Goal: Information Seeking & Learning: Learn about a topic

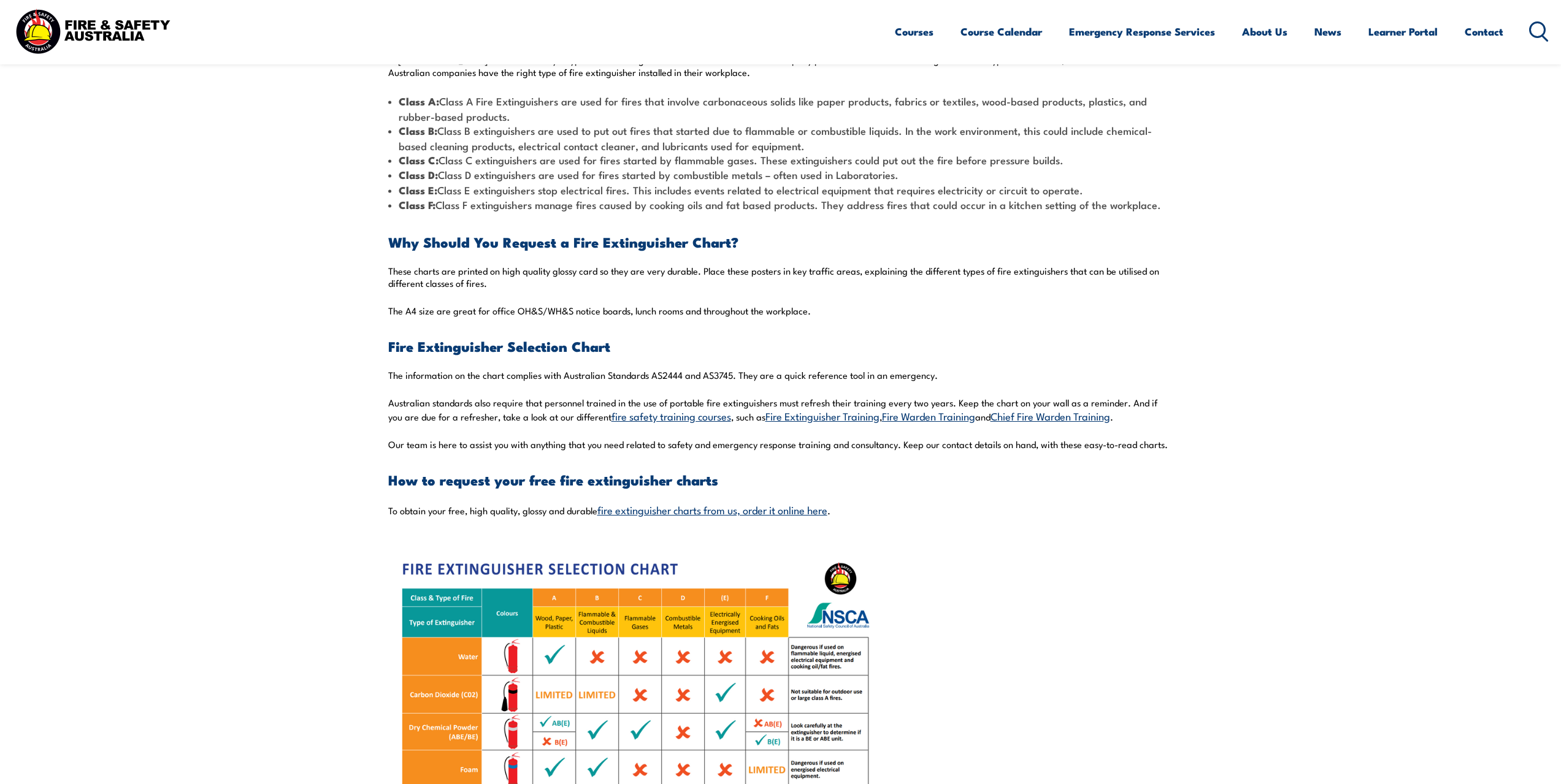
scroll to position [797, 0]
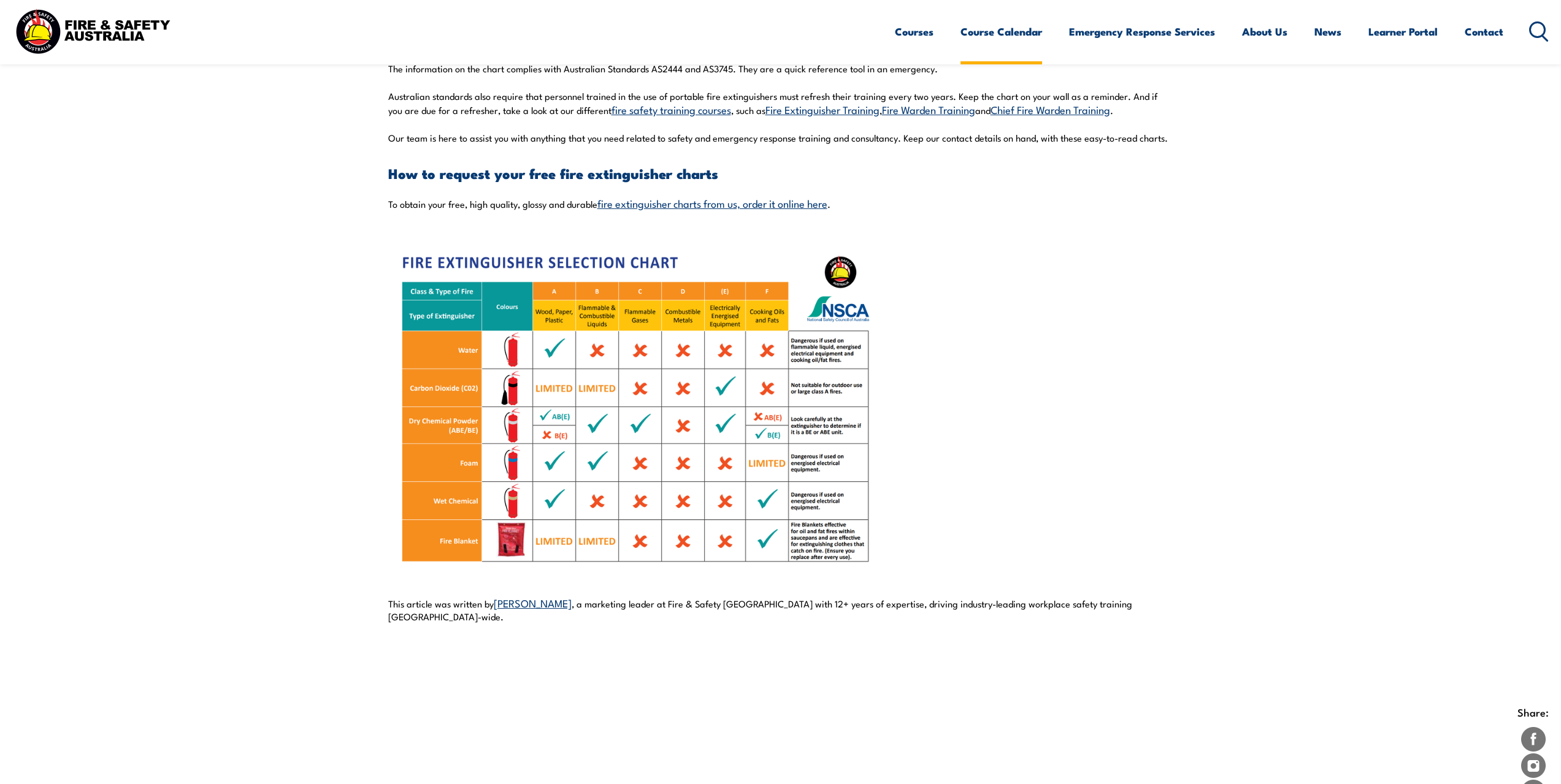
click at [971, 27] on link "Course Calendar" at bounding box center [1001, 31] width 82 height 33
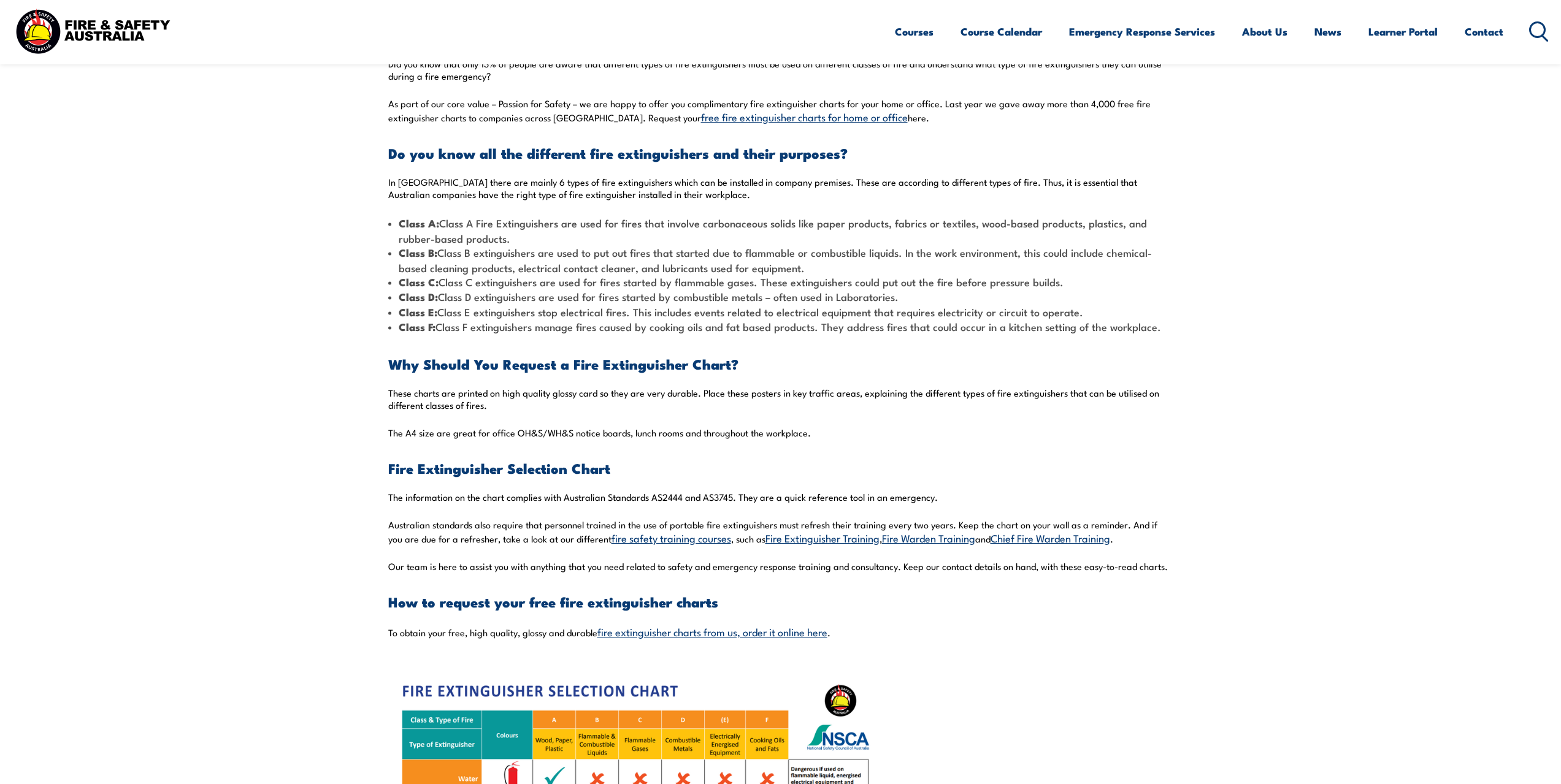
scroll to position [307, 0]
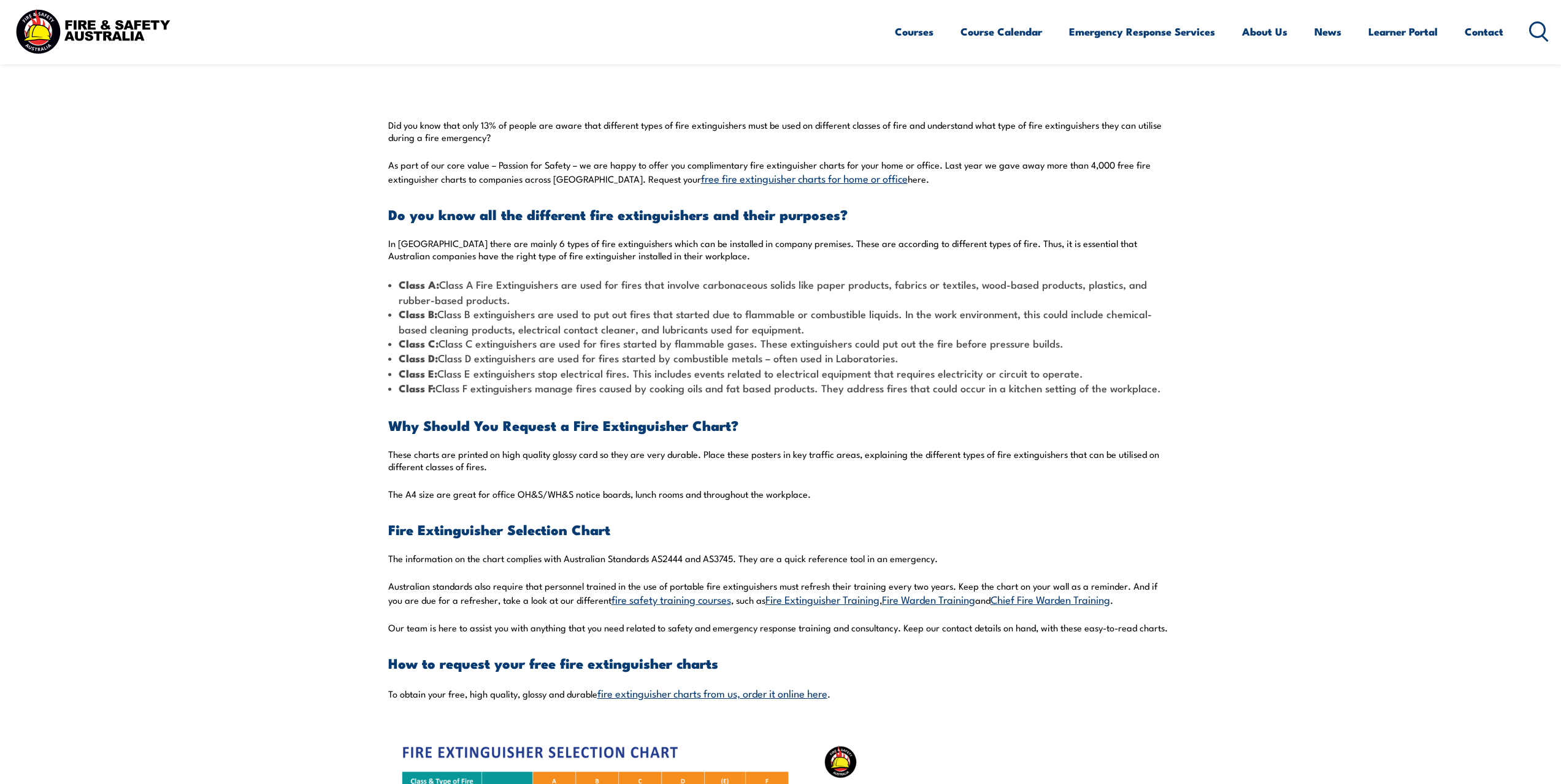
drag, startPoint x: 1068, startPoint y: 352, endPoint x: 817, endPoint y: 337, distance: 251.4
click at [817, 337] on ul "Class A: Class A Fire Extinguishers are used for fires that involve carbonaceou…" at bounding box center [780, 336] width 785 height 119
click at [817, 337] on li "Class C: Class C extinguishers are used for fires started by flammable gases. T…" at bounding box center [780, 343] width 785 height 15
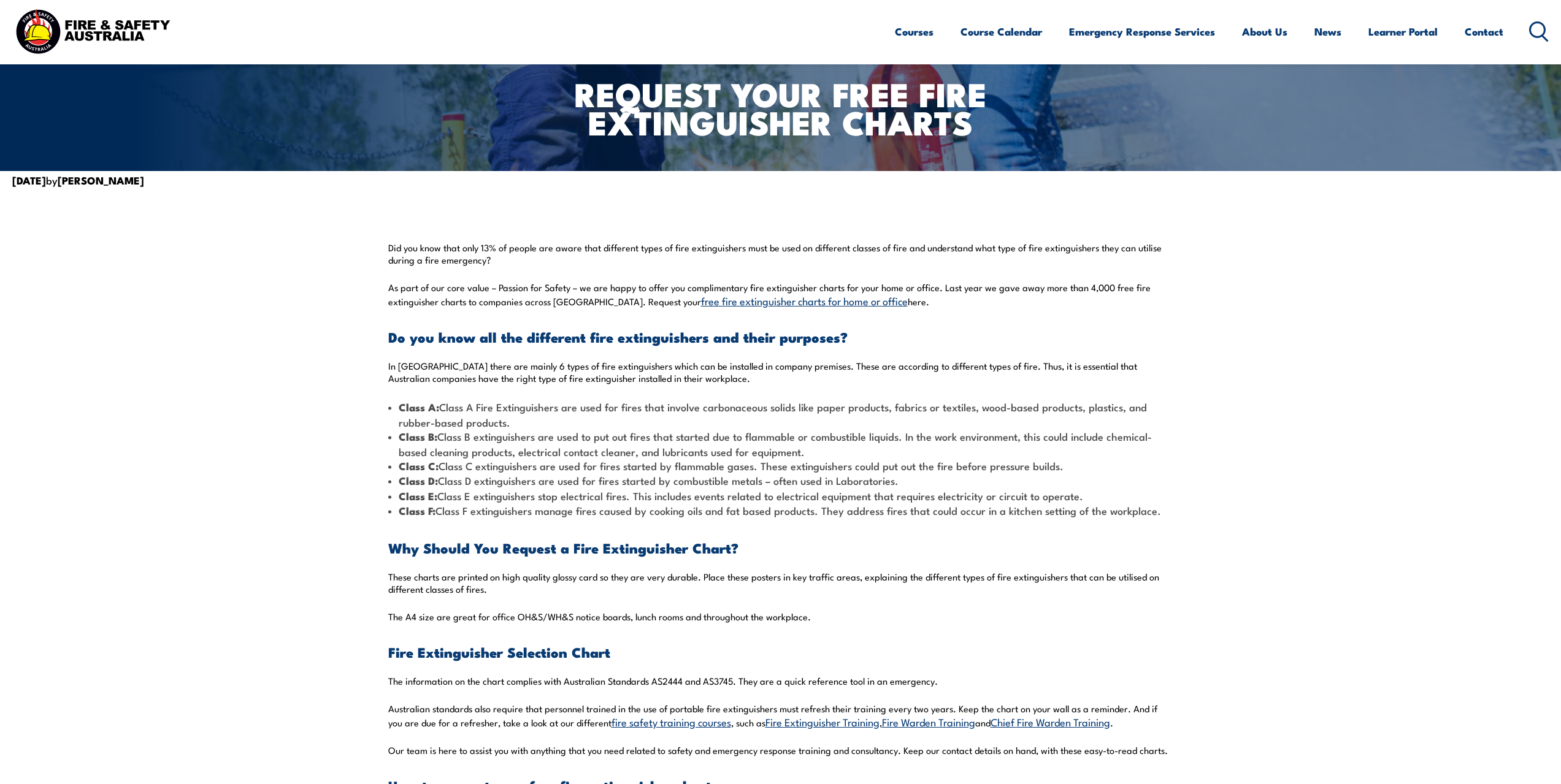
scroll to position [0, 0]
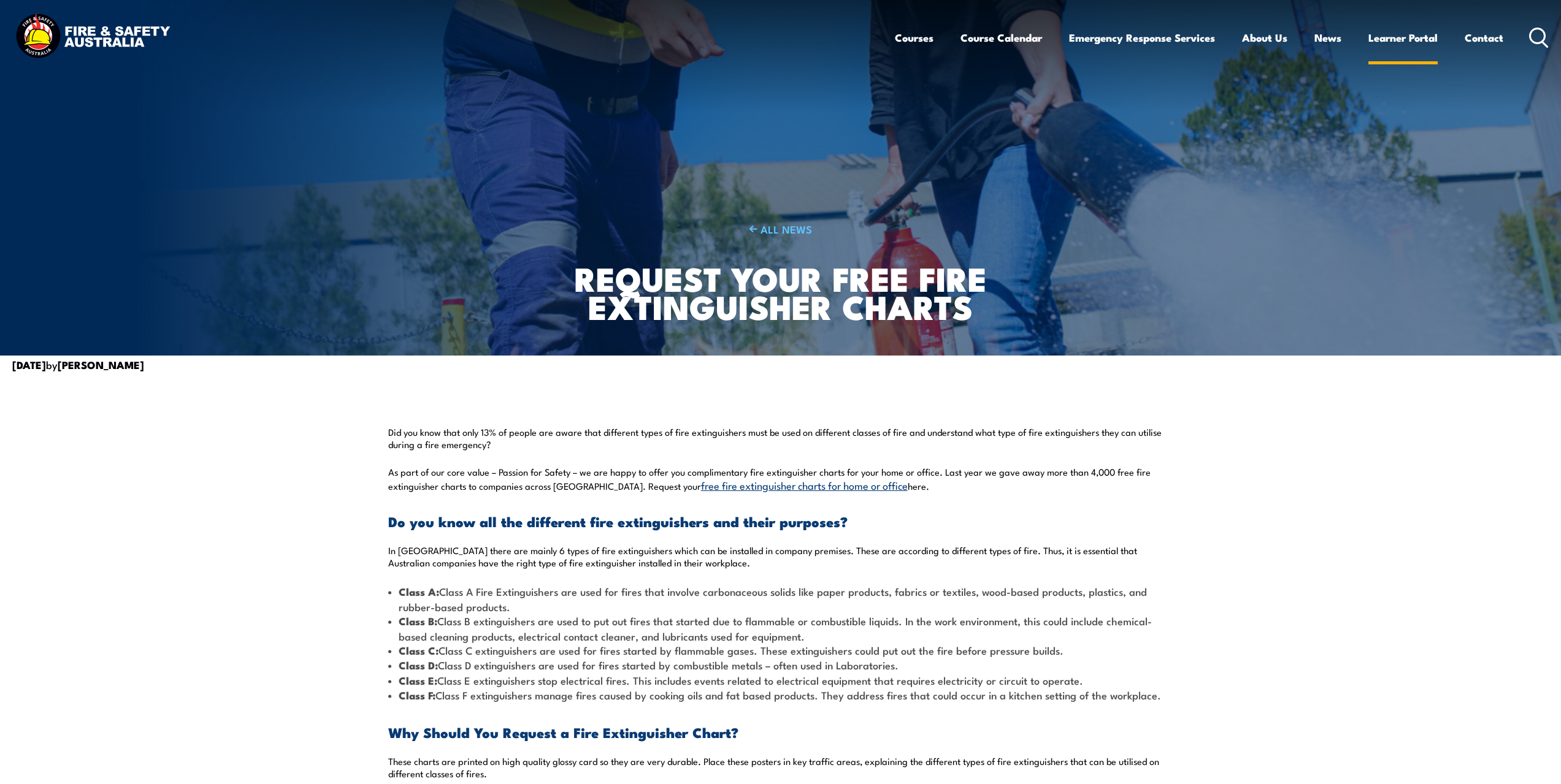
click at [1382, 30] on link "Learner Portal" at bounding box center [1403, 38] width 69 height 33
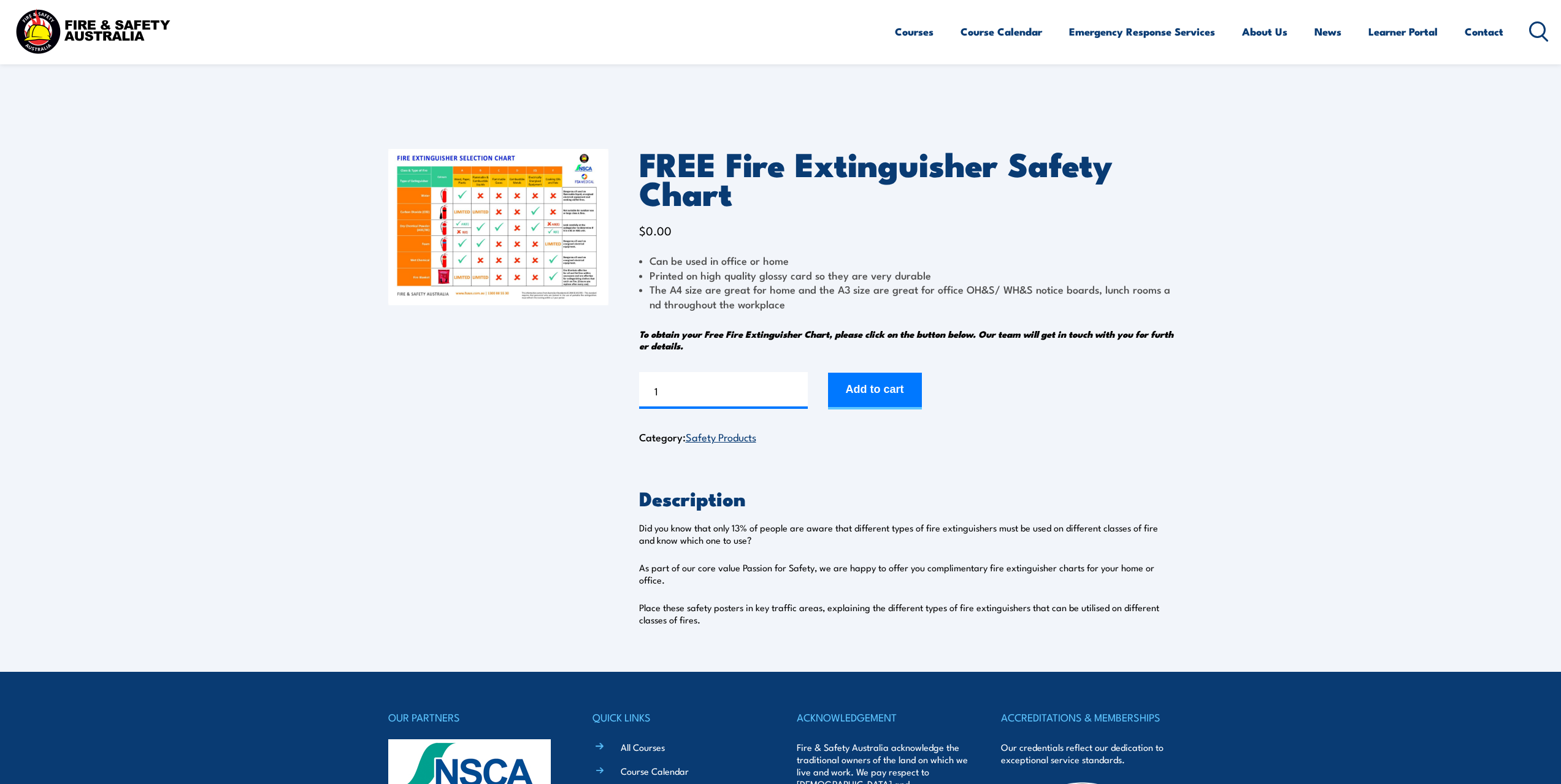
click at [439, 182] on img at bounding box center [498, 227] width 221 height 156
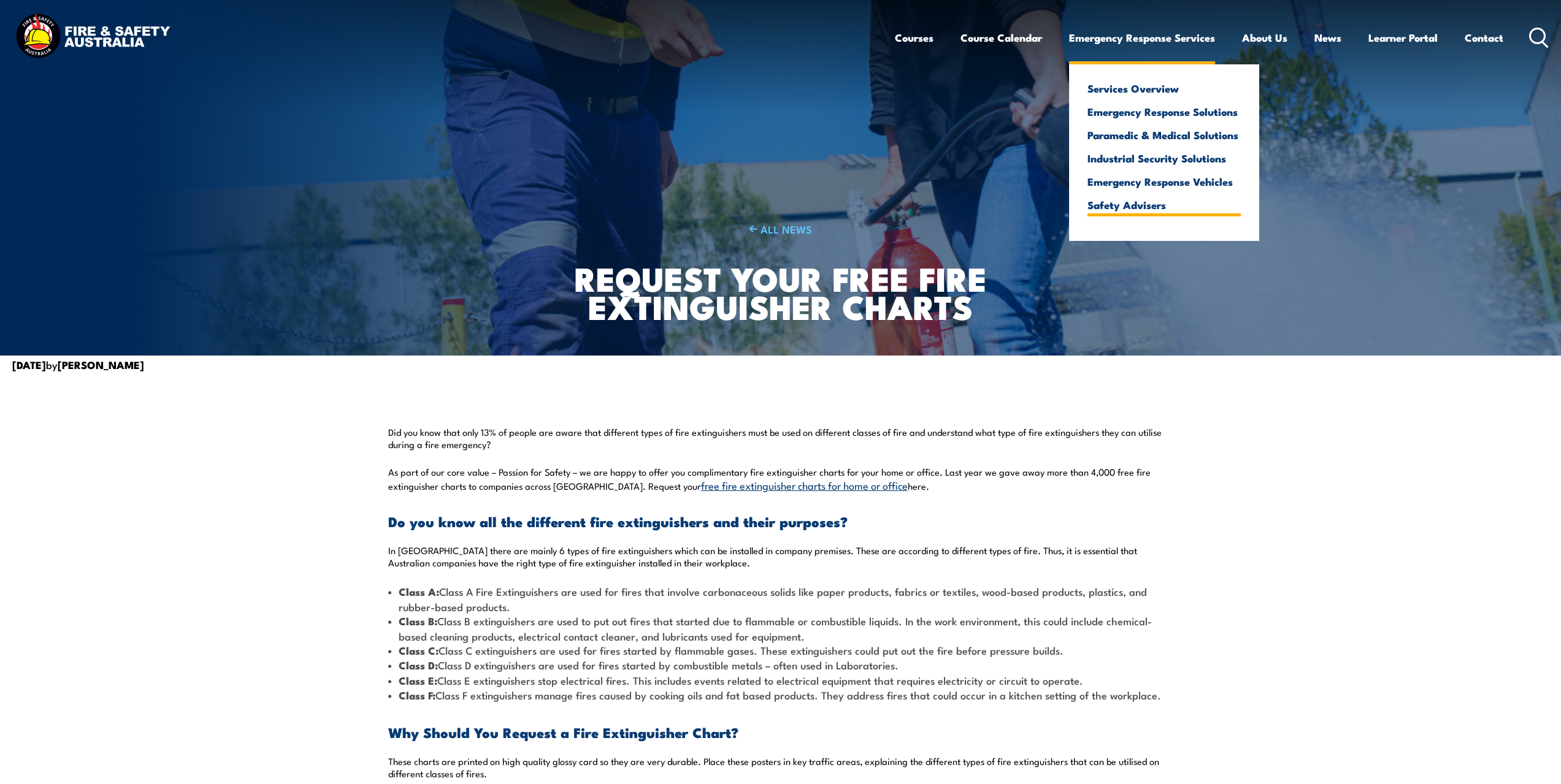
click at [1119, 200] on link "Safety Advisers" at bounding box center [1165, 205] width 154 height 11
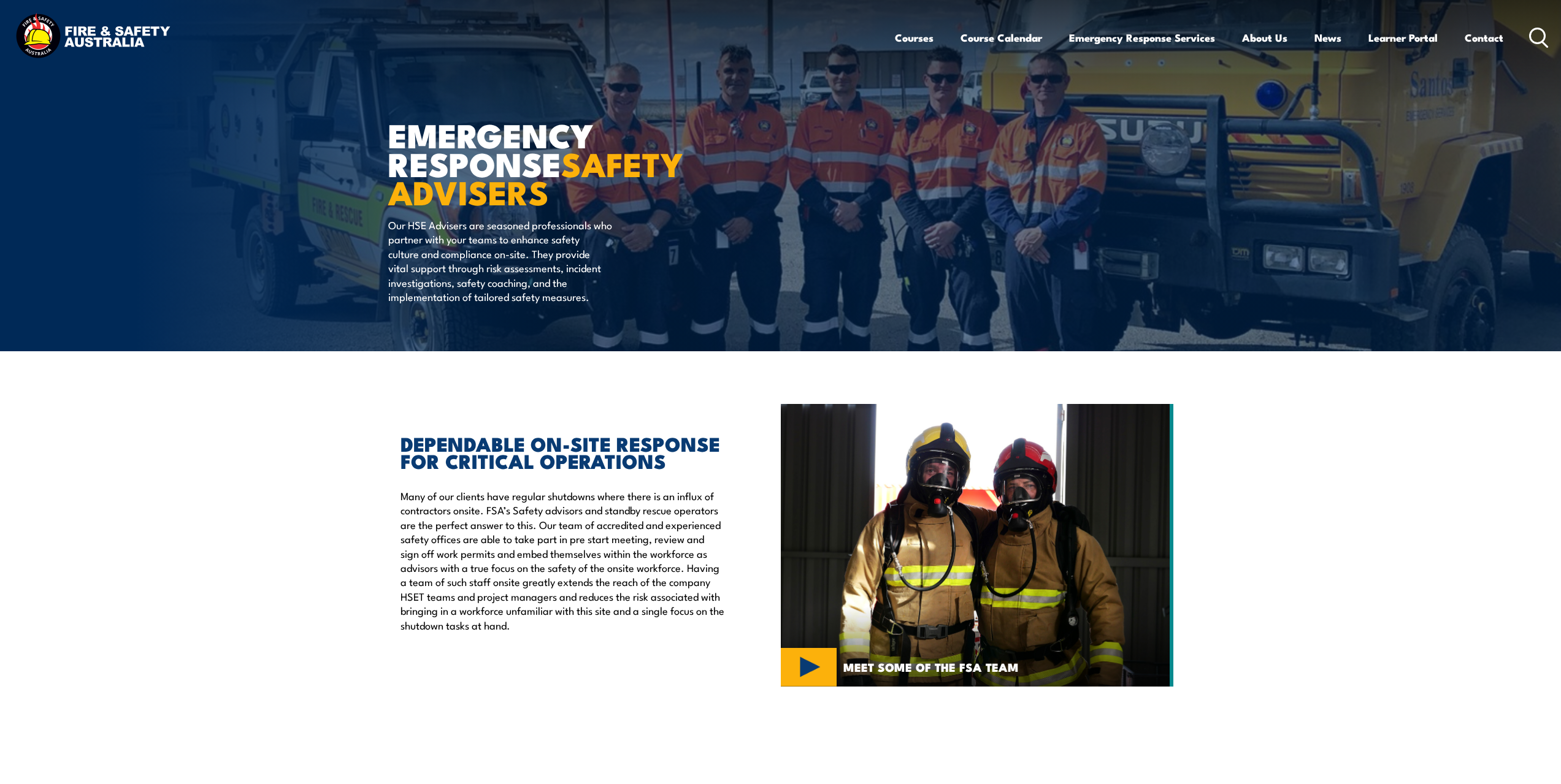
scroll to position [307, 0]
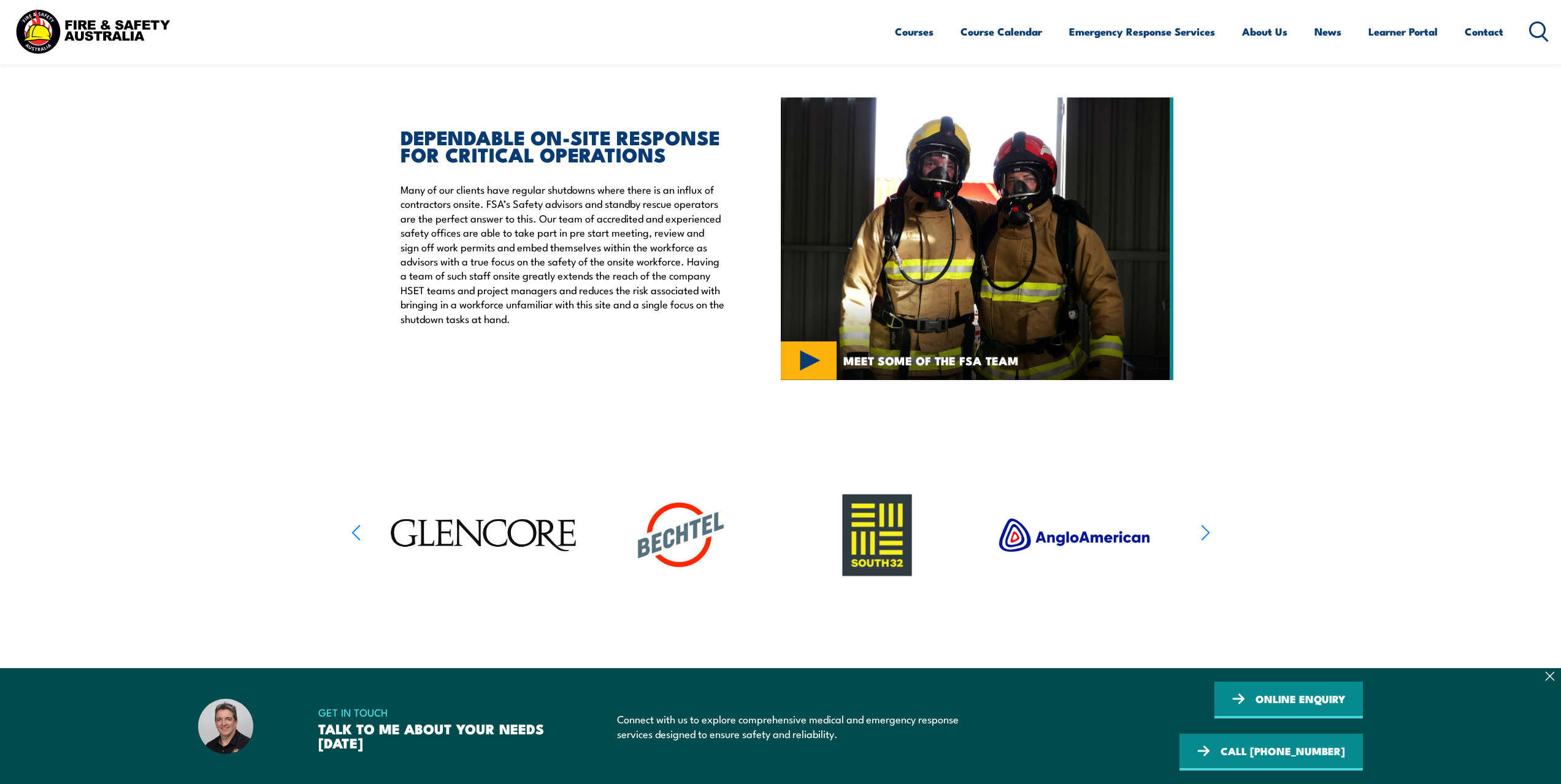
drag, startPoint x: 181, startPoint y: 86, endPoint x: 184, endPoint y: 97, distance: 11.4
